Goal: Information Seeking & Learning: Check status

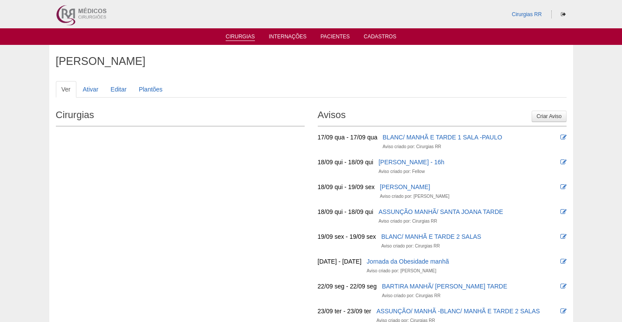
click at [250, 35] on link "Cirurgias" at bounding box center [239, 37] width 29 height 7
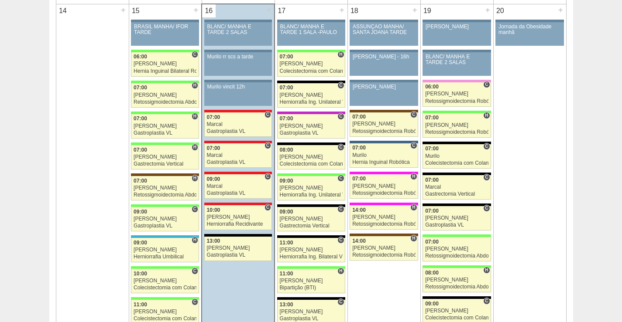
scroll to position [872, 0]
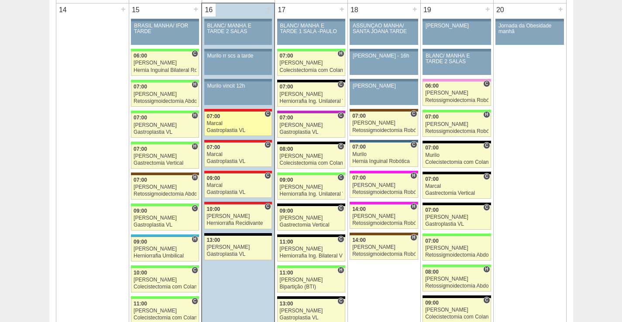
click at [237, 124] on div "Marcal" at bounding box center [238, 124] width 63 height 6
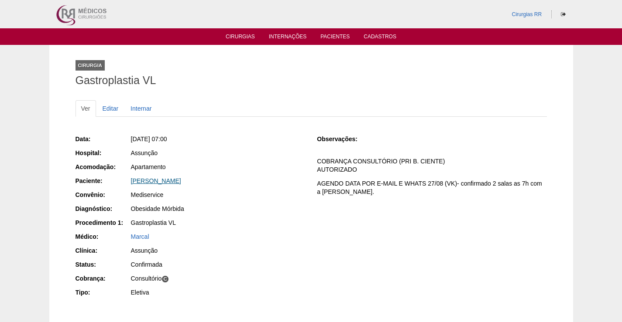
click at [165, 181] on link "[PERSON_NAME]" at bounding box center [156, 181] width 50 height 7
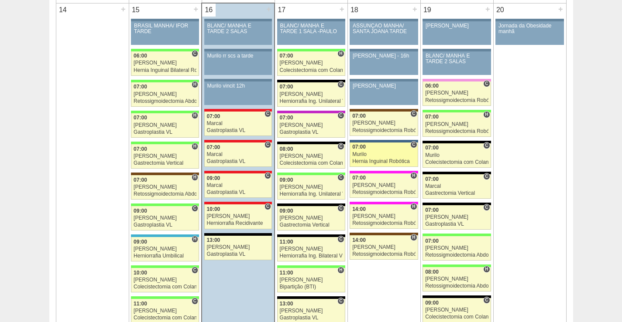
scroll to position [872, 0]
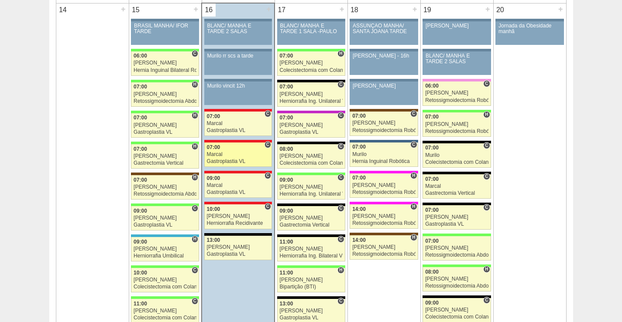
click at [256, 156] on div "Marcal" at bounding box center [238, 155] width 63 height 6
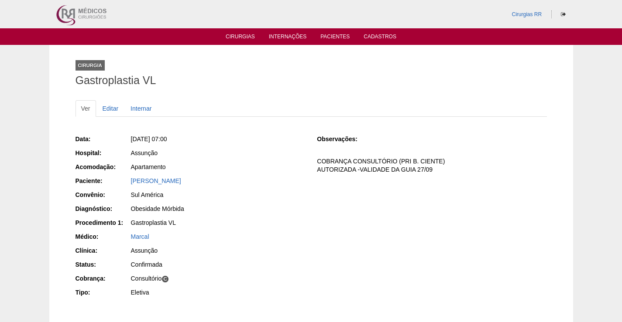
drag, startPoint x: 219, startPoint y: 179, endPoint x: 125, endPoint y: 182, distance: 93.4
click at [123, 182] on div "Paciente: Estevan Marco de Oliveira Joares" at bounding box center [189, 182] width 229 height 11
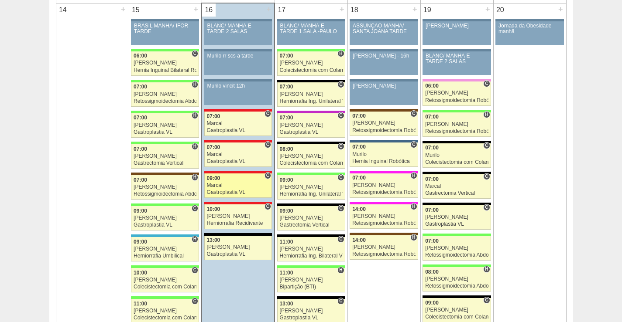
scroll to position [872, 0]
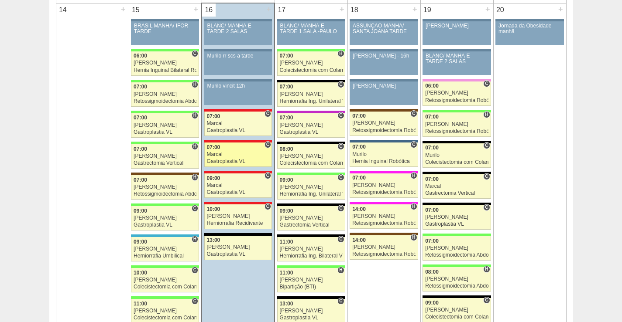
click at [241, 153] on div "Marcal" at bounding box center [238, 155] width 63 height 6
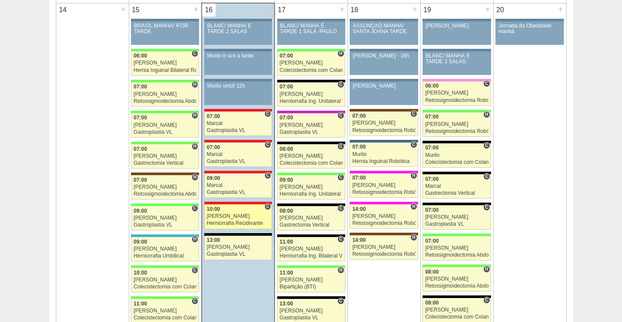
scroll to position [872, 0]
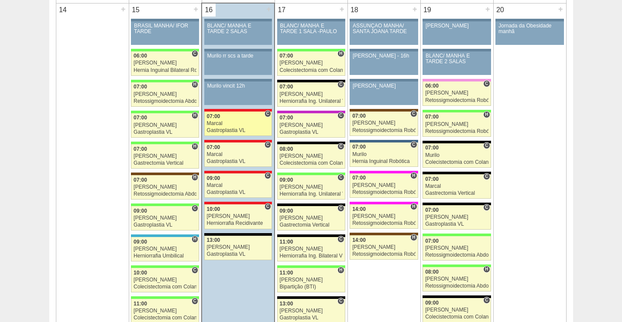
click at [250, 119] on div "07:00" at bounding box center [238, 117] width 63 height 6
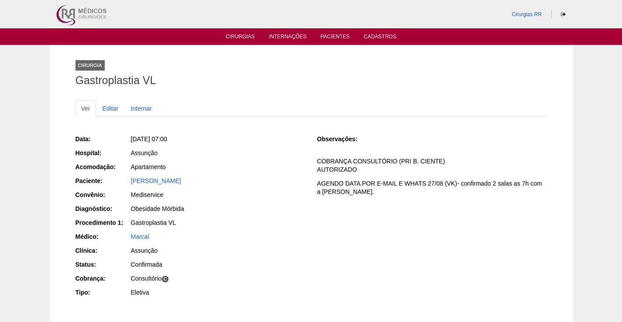
drag, startPoint x: 209, startPoint y: 179, endPoint x: 137, endPoint y: 205, distance: 76.6
click at [123, 185] on div "Paciente: Thiago Leite de Almeida" at bounding box center [189, 182] width 229 height 11
copy div "Paciente: Thiago Leite de Almeida"
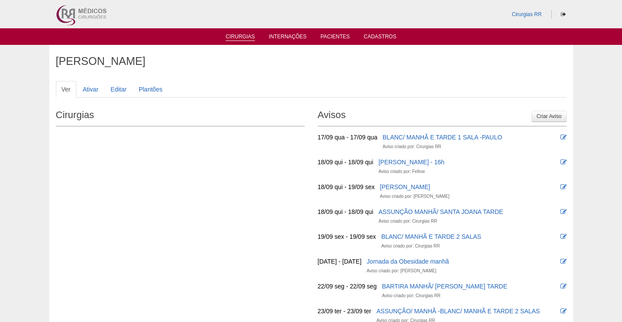
click at [240, 38] on link "Cirurgias" at bounding box center [239, 37] width 29 height 7
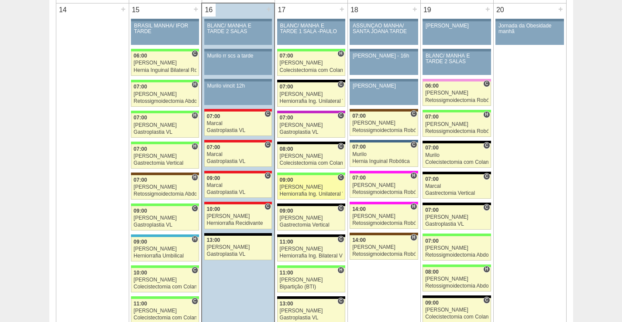
scroll to position [872, 0]
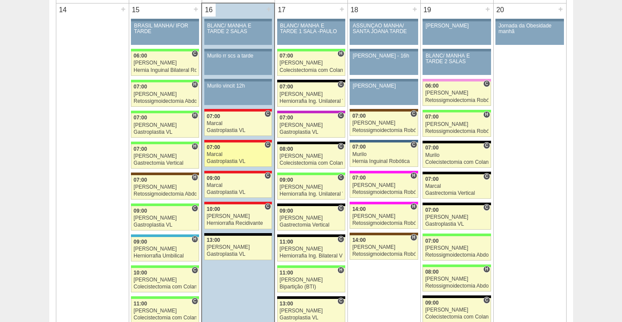
click at [249, 155] on div "Marcal" at bounding box center [238, 155] width 63 height 6
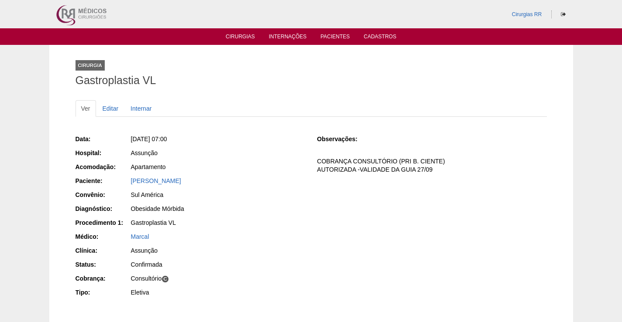
drag, startPoint x: 241, startPoint y: 188, endPoint x: 233, endPoint y: 177, distance: 13.8
click at [172, 186] on div "Data: Ter, 16/09/2025 - 07:00 Hospital: Assunção Acomodação: Apartamento Pacien…" at bounding box center [189, 217] width 229 height 171
click at [249, 174] on div "Data: Ter, 16/09/2025 - 07:00 Hospital: Assunção Acomodação: Apartamento Pacien…" at bounding box center [189, 217] width 229 height 171
drag, startPoint x: 234, startPoint y: 180, endPoint x: 123, endPoint y: 184, distance: 110.4
click at [126, 184] on div "Paciente: Estevan Marco de Oliveira Joares" at bounding box center [189, 182] width 229 height 11
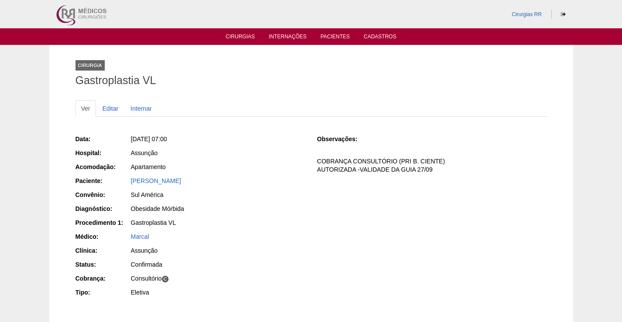
copy div "Paciente: Estevan Marco de Oliveira Joares"
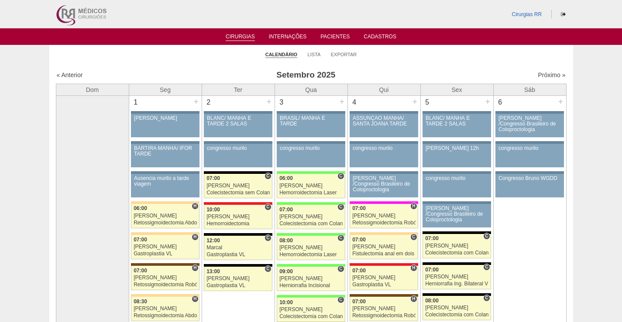
scroll to position [872, 0]
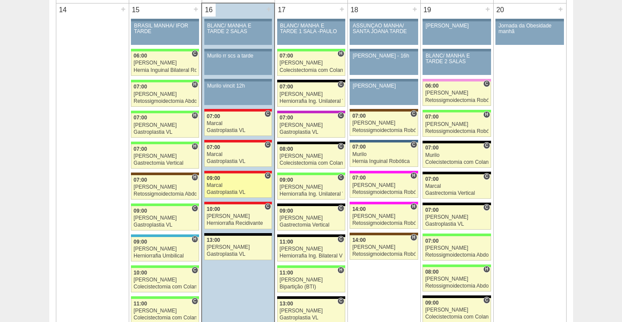
click at [231, 182] on link "88473 Marcal C 09:00 Marcal Gastroplastia VL Hospital Assunção Assunção Aline G…" at bounding box center [238, 186] width 68 height 24
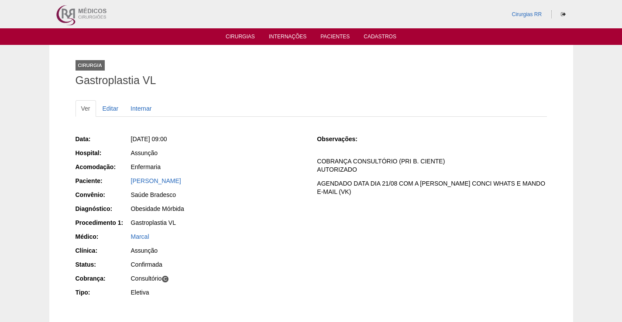
drag, startPoint x: 196, startPoint y: 178, endPoint x: 130, endPoint y: 202, distance: 70.8
click at [119, 180] on div "Paciente: Aline Galvao Perez" at bounding box center [189, 182] width 229 height 11
copy div "Paciente: Aline Galvao Perez"
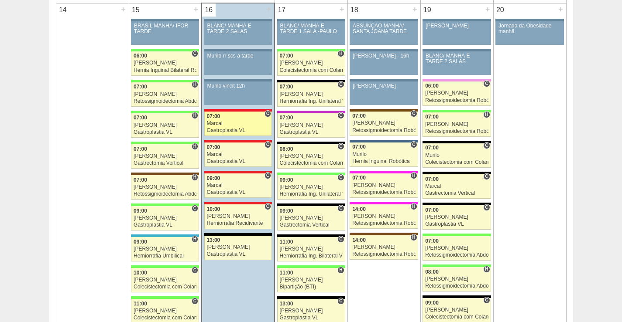
scroll to position [872, 0]
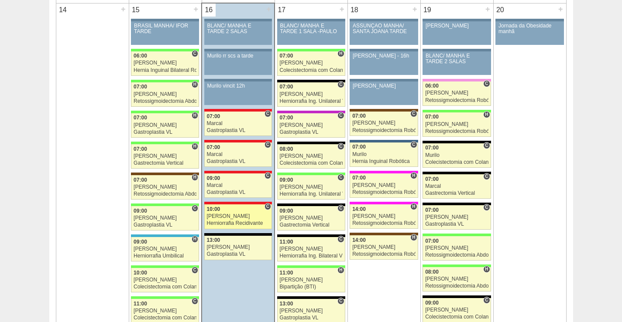
click at [241, 214] on div "[PERSON_NAME]" at bounding box center [238, 217] width 63 height 6
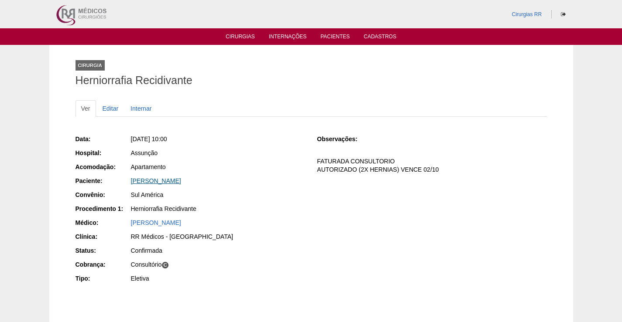
click at [181, 181] on link "NEUSA ROMERO BARAZAL" at bounding box center [156, 181] width 50 height 7
drag, startPoint x: 223, startPoint y: 180, endPoint x: 120, endPoint y: 179, distance: 102.5
click at [121, 179] on div "Paciente: [PERSON_NAME]" at bounding box center [189, 182] width 229 height 11
copy div "Paciente: [PERSON_NAME]"
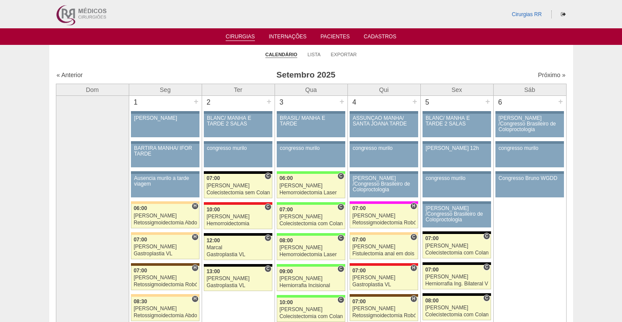
scroll to position [872, 0]
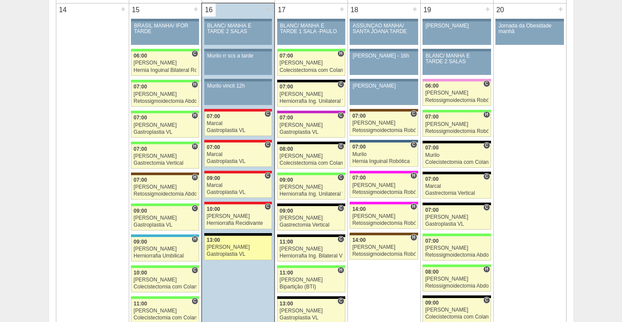
click at [239, 244] on link "88351 Bruno 13:00 Bruno Gastroplastia VL Hospital Blanc RR Médicos - São Caetan…" at bounding box center [238, 248] width 68 height 24
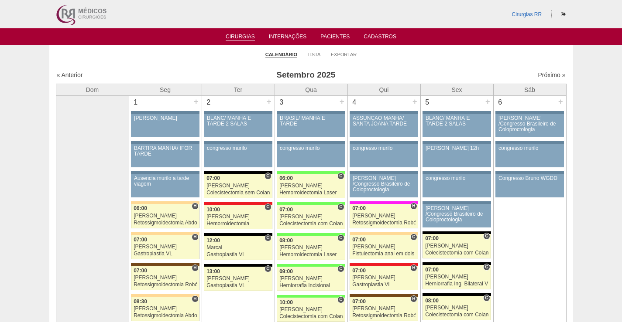
scroll to position [872, 0]
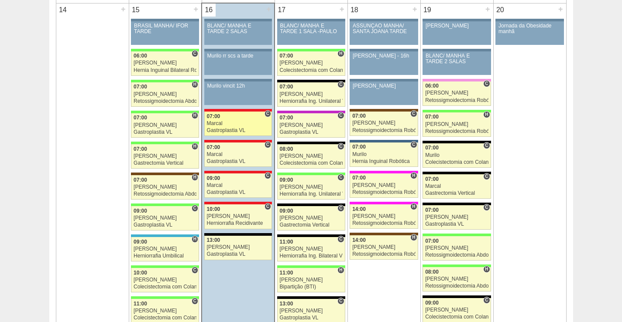
click at [238, 121] on div "Marcal" at bounding box center [238, 124] width 63 height 6
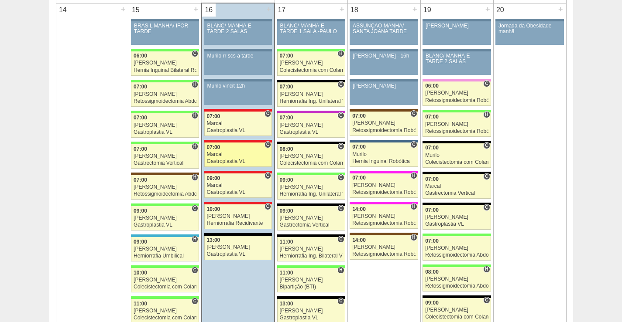
scroll to position [872, 0]
click at [260, 155] on div "Marcal" at bounding box center [238, 155] width 63 height 6
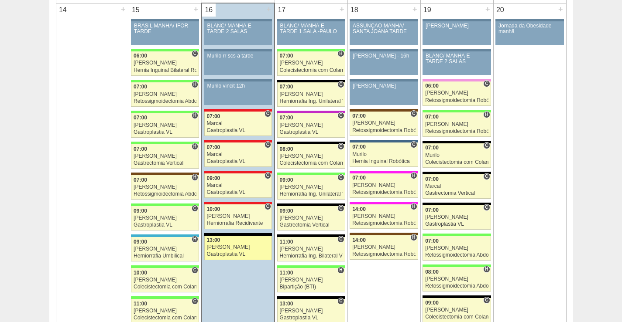
scroll to position [872, 0]
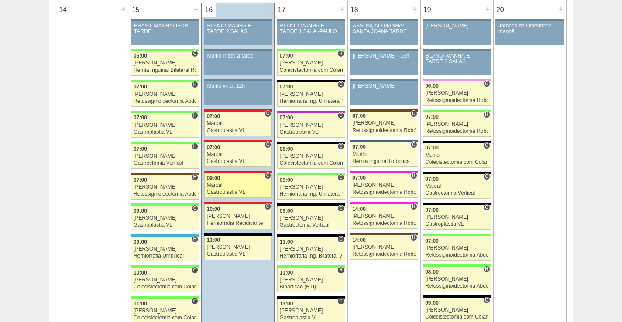
click at [246, 181] on div "09:00" at bounding box center [238, 179] width 63 height 6
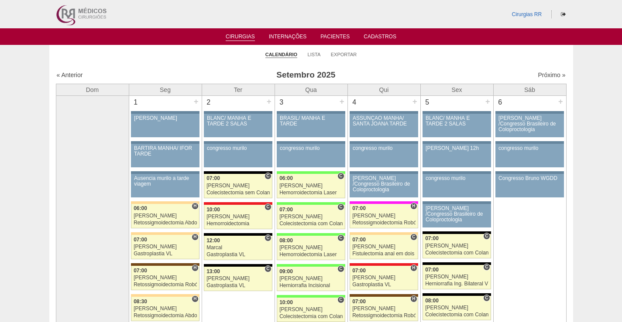
scroll to position [872, 0]
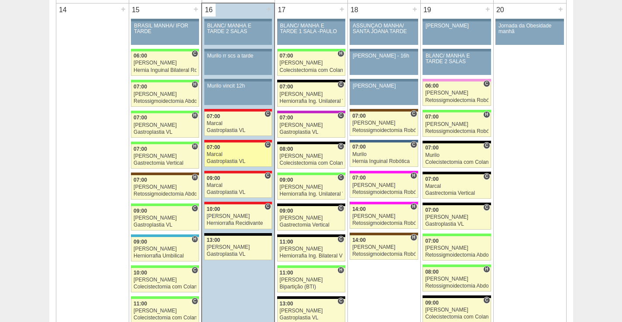
click at [246, 163] on div "Gastroplastia VL" at bounding box center [238, 162] width 63 height 6
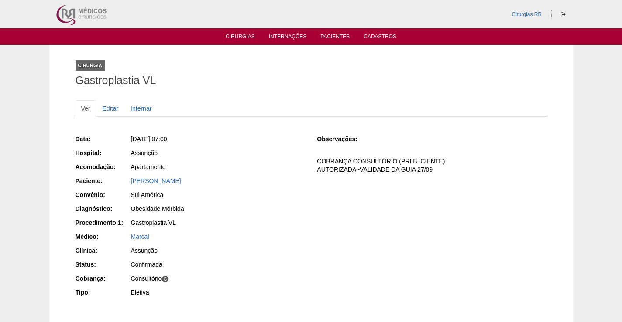
drag, startPoint x: 219, startPoint y: 180, endPoint x: 113, endPoint y: 187, distance: 105.3
click at [114, 187] on div "Paciente: [PERSON_NAME]" at bounding box center [189, 182] width 229 height 11
copy link "[PERSON_NAME]"
